Goal: Task Accomplishment & Management: Use online tool/utility

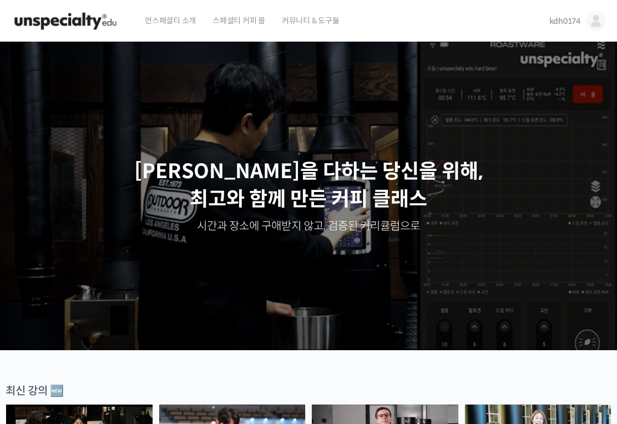
click at [587, 26] on img at bounding box center [596, 21] width 20 height 20
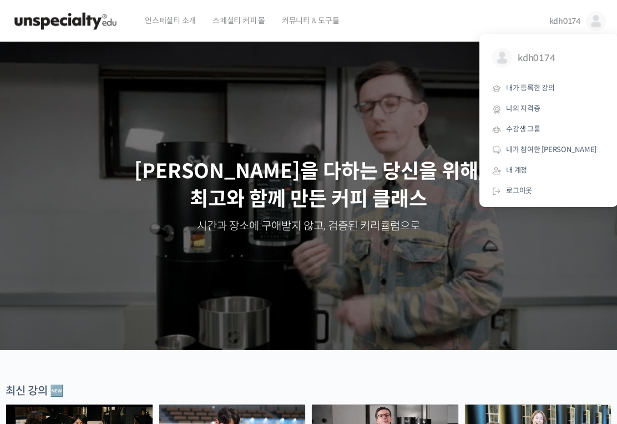
click at [542, 90] on span "내가 등록한 강의" at bounding box center [530, 87] width 49 height 9
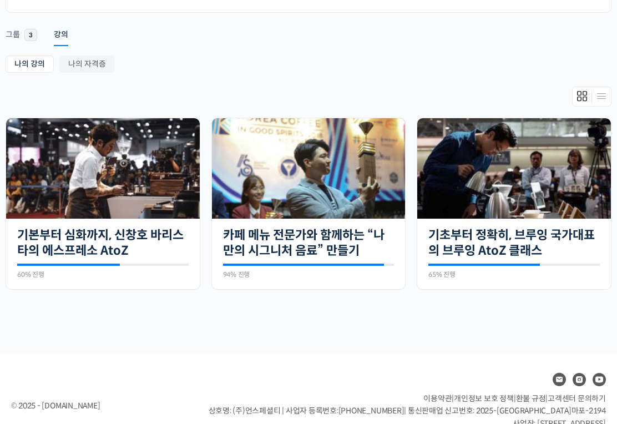
scroll to position [166, 0]
click at [532, 252] on link "기초부터 정확히, 브루잉 국가대표의 브루잉 AtoZ 클래스" at bounding box center [513, 242] width 171 height 30
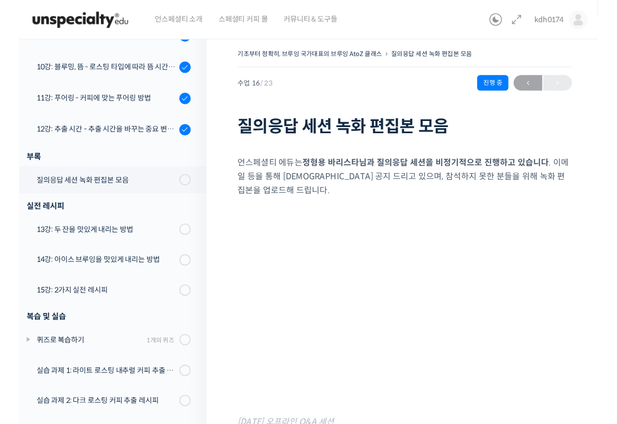
scroll to position [612, 0]
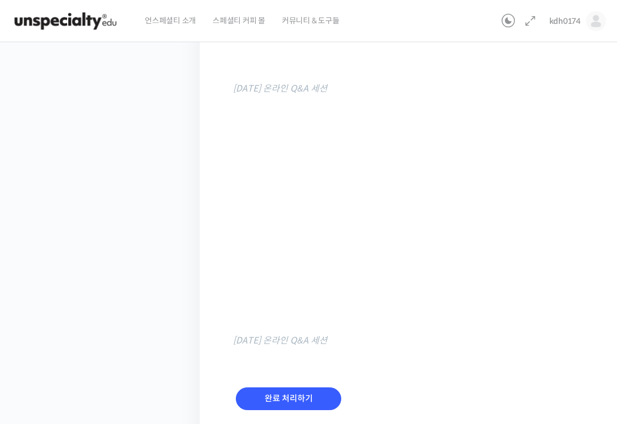
click at [303, 389] on input "완료 처리하기" at bounding box center [288, 398] width 105 height 23
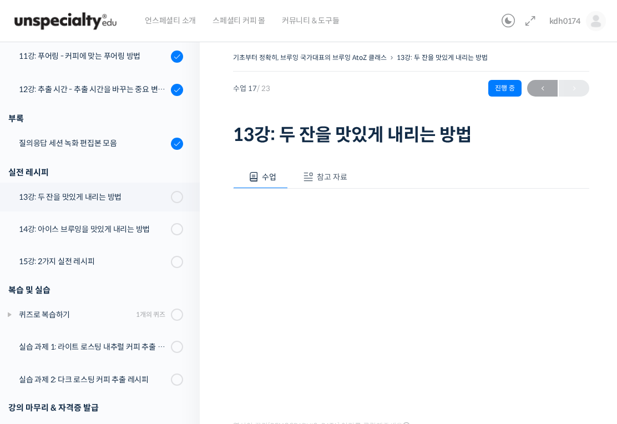
scroll to position [65, 0]
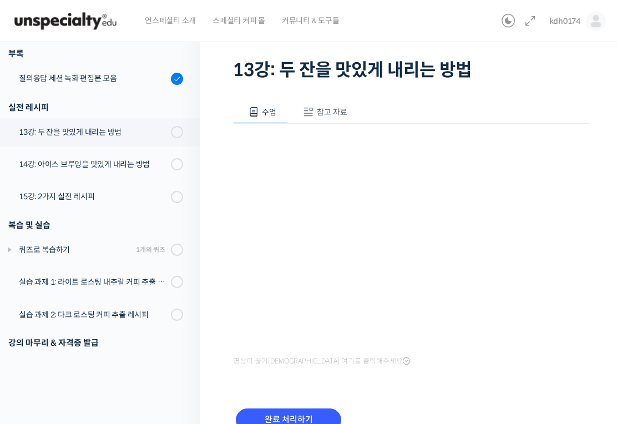
click at [287, 413] on input "완료 처리하기" at bounding box center [288, 419] width 105 height 23
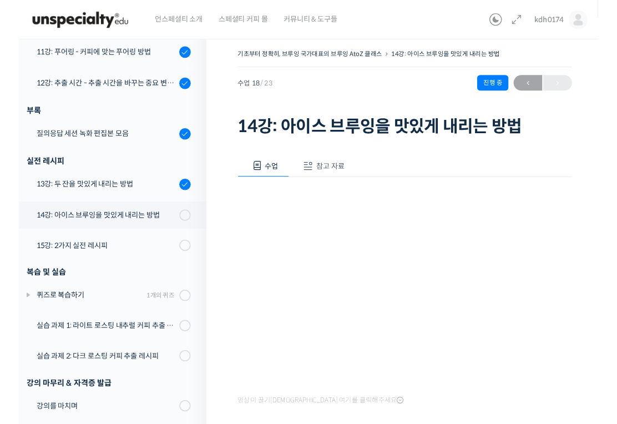
scroll to position [483, 0]
